Goal: Task Accomplishment & Management: Complete application form

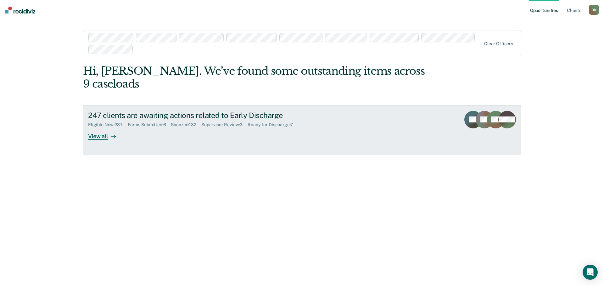
click at [216, 122] on div "Supervisor Review : 3" at bounding box center [224, 124] width 46 height 5
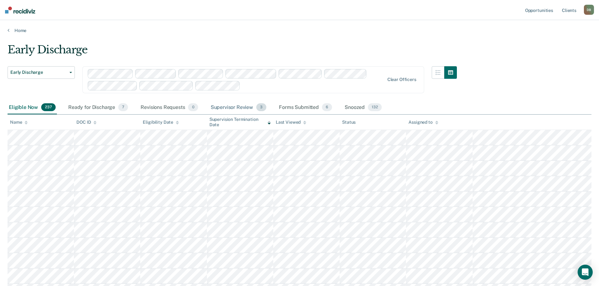
click at [235, 108] on div "Supervisor Review 3" at bounding box center [238, 108] width 58 height 14
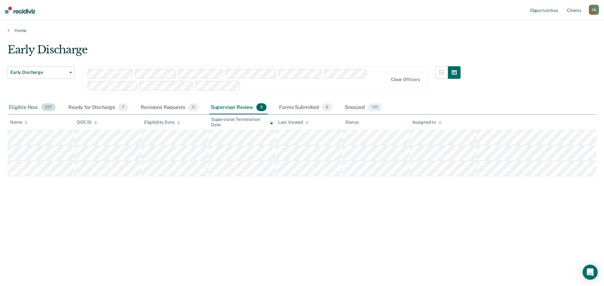
click at [29, 107] on div "Eligible Now 237" at bounding box center [32, 108] width 49 height 14
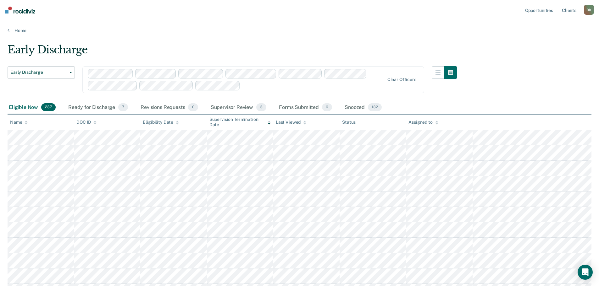
click at [436, 122] on icon at bounding box center [436, 122] width 3 height 2
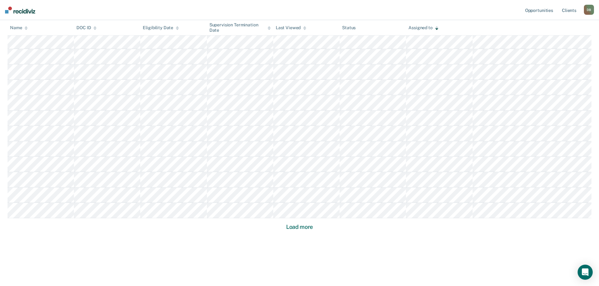
click at [302, 225] on button "Load more" at bounding box center [299, 228] width 30 height 8
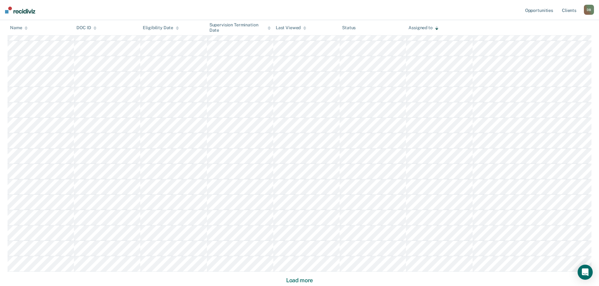
scroll to position [836, 0]
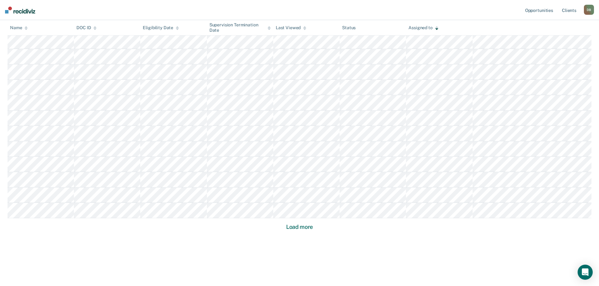
click at [305, 228] on button "Load more" at bounding box center [299, 228] width 30 height 8
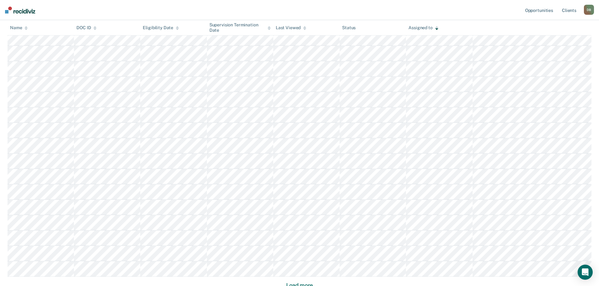
scroll to position [1760, 0]
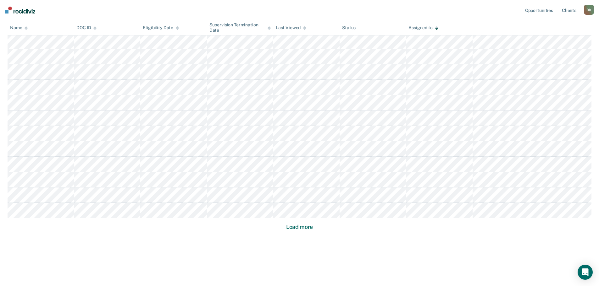
click at [305, 228] on button "Load more" at bounding box center [299, 228] width 30 height 8
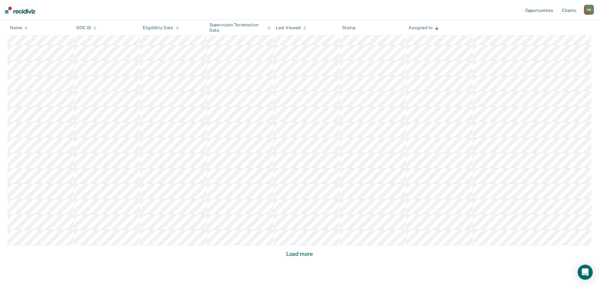
scroll to position [2223, 0]
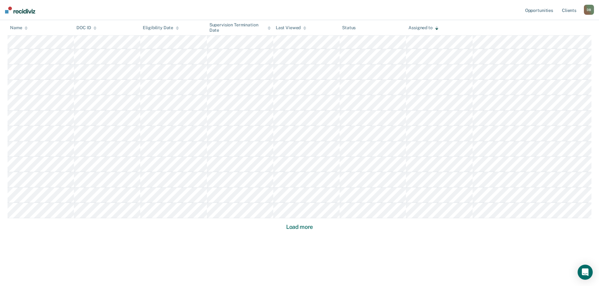
click at [305, 228] on button "Load more" at bounding box center [299, 228] width 30 height 8
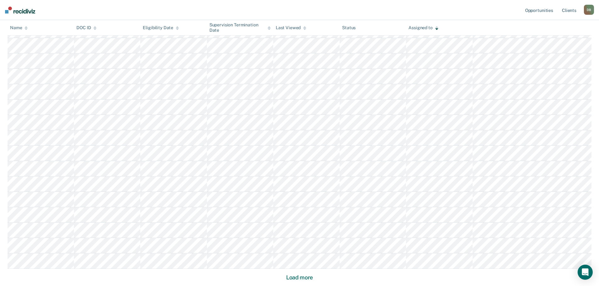
scroll to position [3147, 0]
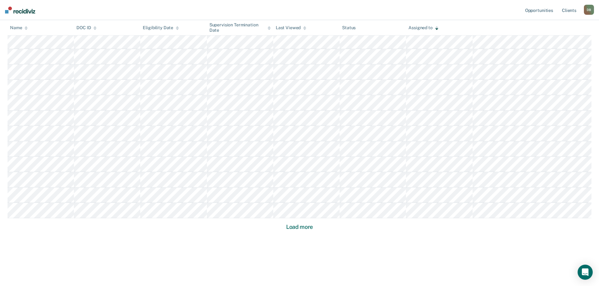
click at [305, 228] on button "Load more" at bounding box center [299, 228] width 30 height 8
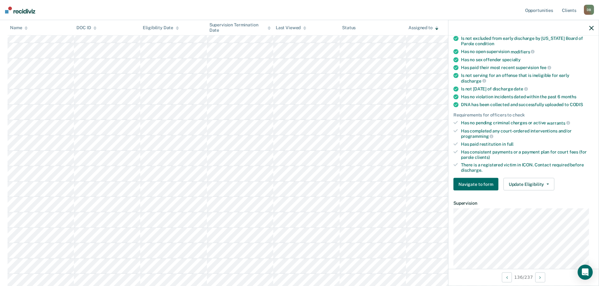
scroll to position [86, 0]
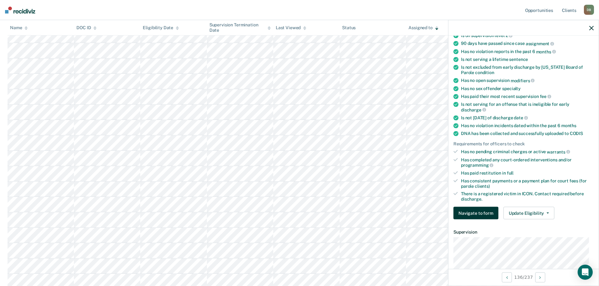
click at [490, 213] on button "Navigate to form" at bounding box center [475, 213] width 45 height 13
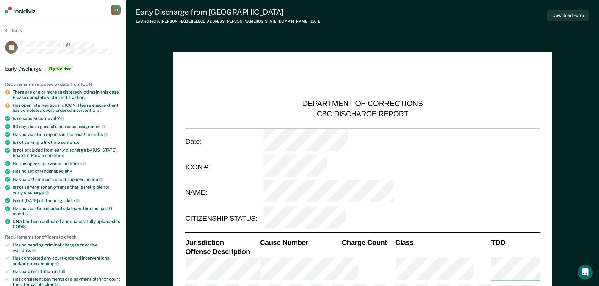
type textarea "x"
click at [6, 30] on icon at bounding box center [6, 30] width 2 height 5
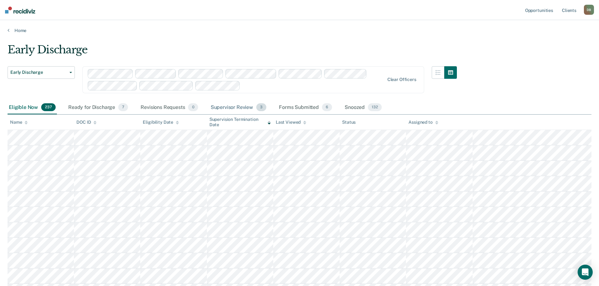
click at [218, 110] on div "Supervisor Review 3" at bounding box center [238, 108] width 58 height 14
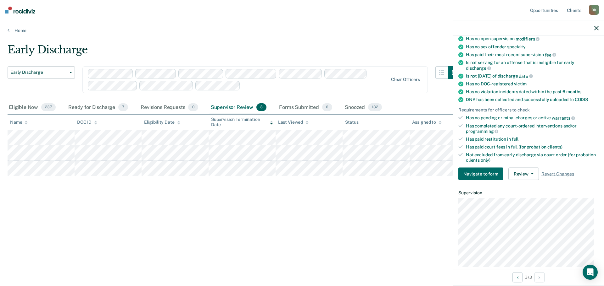
scroll to position [94, 0]
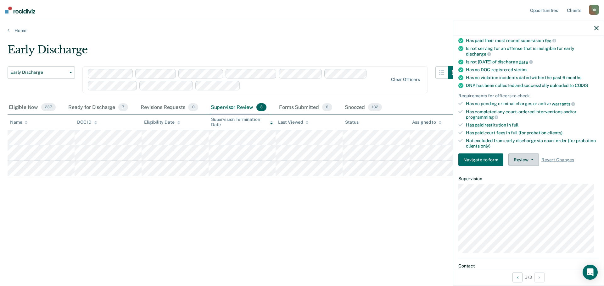
click at [532, 162] on button "Review" at bounding box center [523, 160] width 30 height 13
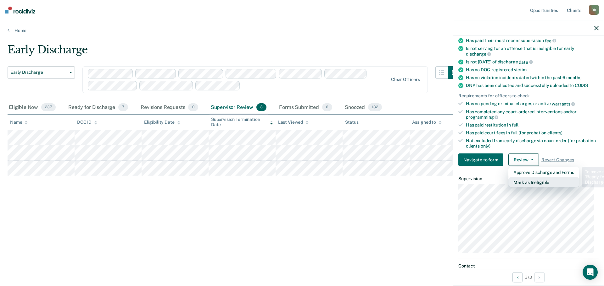
click at [533, 182] on button "Mark as Ineligible" at bounding box center [543, 183] width 71 height 10
click at [408, 219] on div "Early Discharge Early Discharge Early Discharge Clear officers Eligible Now 237…" at bounding box center [302, 141] width 589 height 196
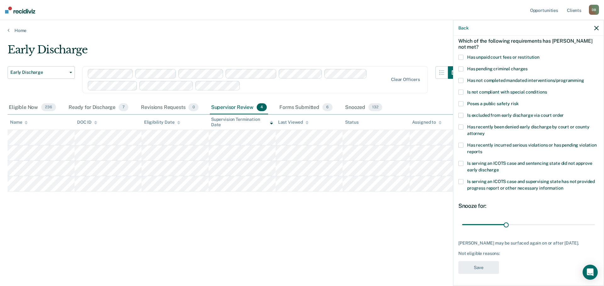
scroll to position [0, 0]
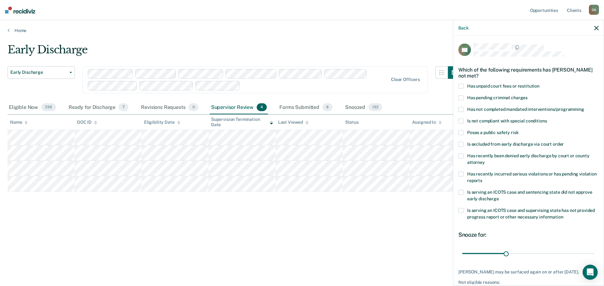
click at [463, 85] on label "Has unpaid court fees or restitution" at bounding box center [528, 87] width 140 height 7
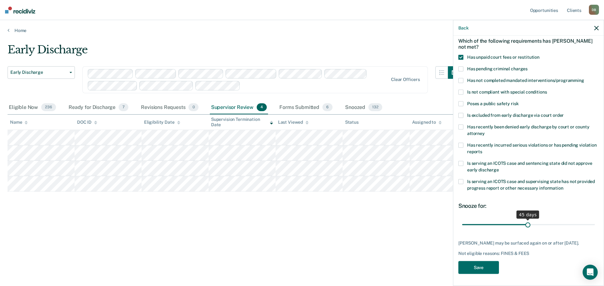
drag, startPoint x: 503, startPoint y: 225, endPoint x: 526, endPoint y: 225, distance: 22.3
type input "45"
click at [526, 225] on input "range" at bounding box center [528, 224] width 133 height 11
click at [481, 268] on button "Save" at bounding box center [478, 268] width 41 height 13
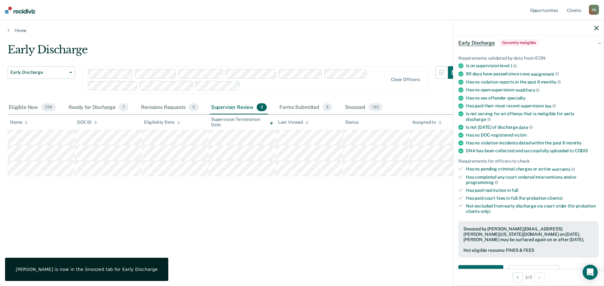
click at [595, 27] on icon "button" at bounding box center [596, 28] width 4 height 4
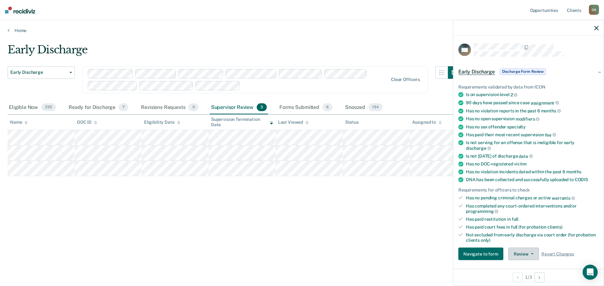
click at [531, 254] on icon "button" at bounding box center [532, 254] width 3 height 1
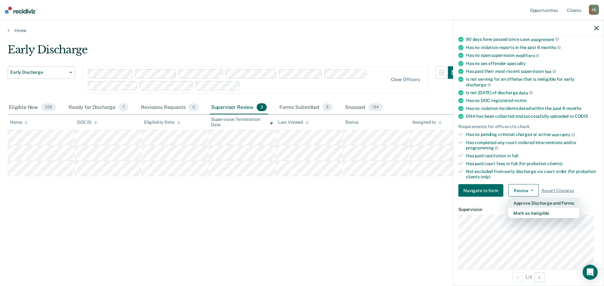
scroll to position [65, 0]
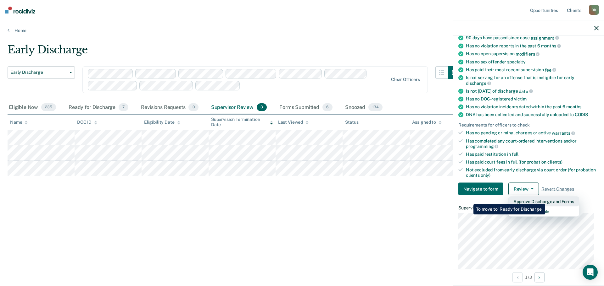
click at [545, 200] on button "Approve Discharge and Forms" at bounding box center [543, 202] width 71 height 10
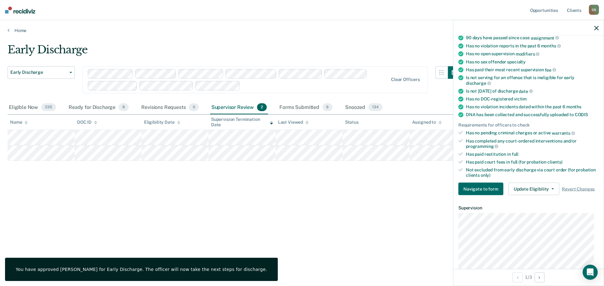
click at [599, 30] on div at bounding box center [528, 28] width 150 height 16
click at [595, 26] on icon "button" at bounding box center [596, 28] width 4 height 4
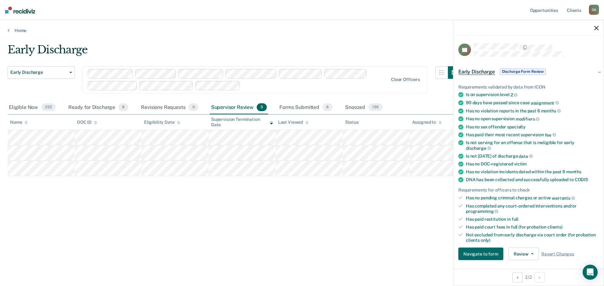
click at [595, 29] on icon "button" at bounding box center [596, 28] width 4 height 4
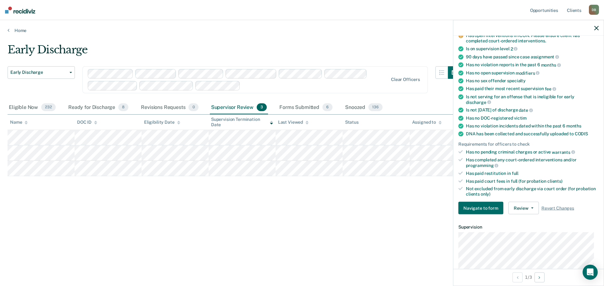
scroll to position [94, 0]
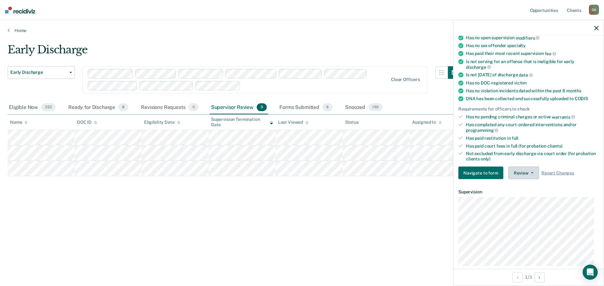
click at [527, 171] on button "Review" at bounding box center [523, 173] width 30 height 13
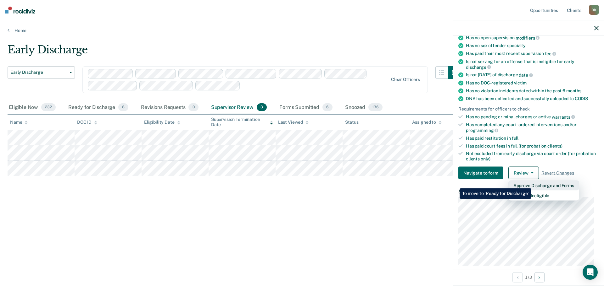
click at [531, 184] on button "Approve Discharge and Forms" at bounding box center [543, 186] width 71 height 10
